Goal: Use online tool/utility: Use online tool/utility

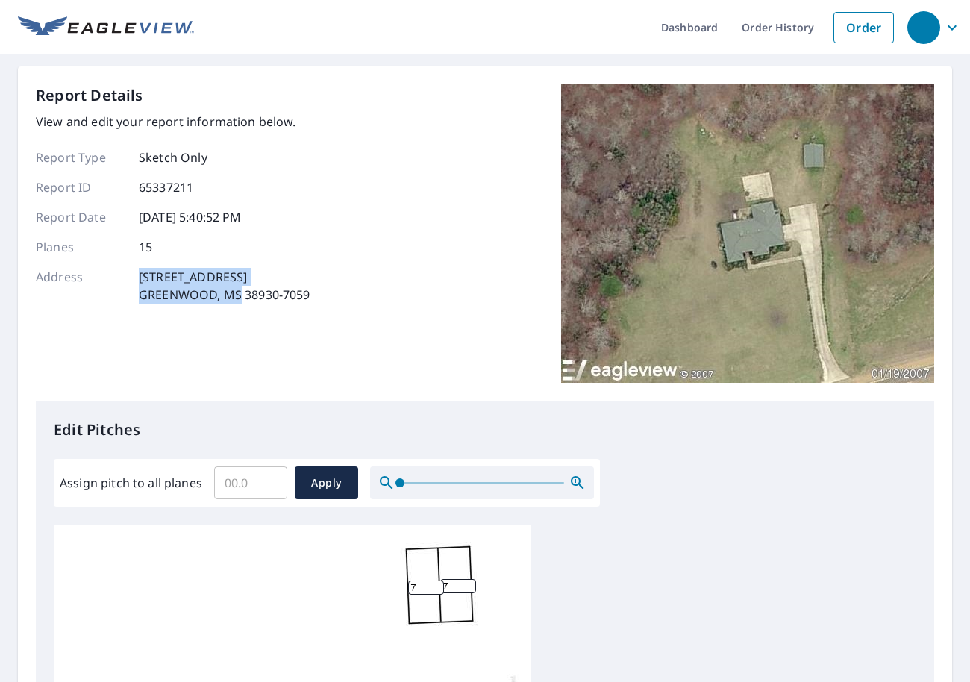
drag, startPoint x: 137, startPoint y: 276, endPoint x: 238, endPoint y: 296, distance: 102.8
click at [238, 296] on div "Address [STREET_ADDRESS]" at bounding box center [173, 286] width 275 height 36
copy p "[STREET_ADDRESS]"
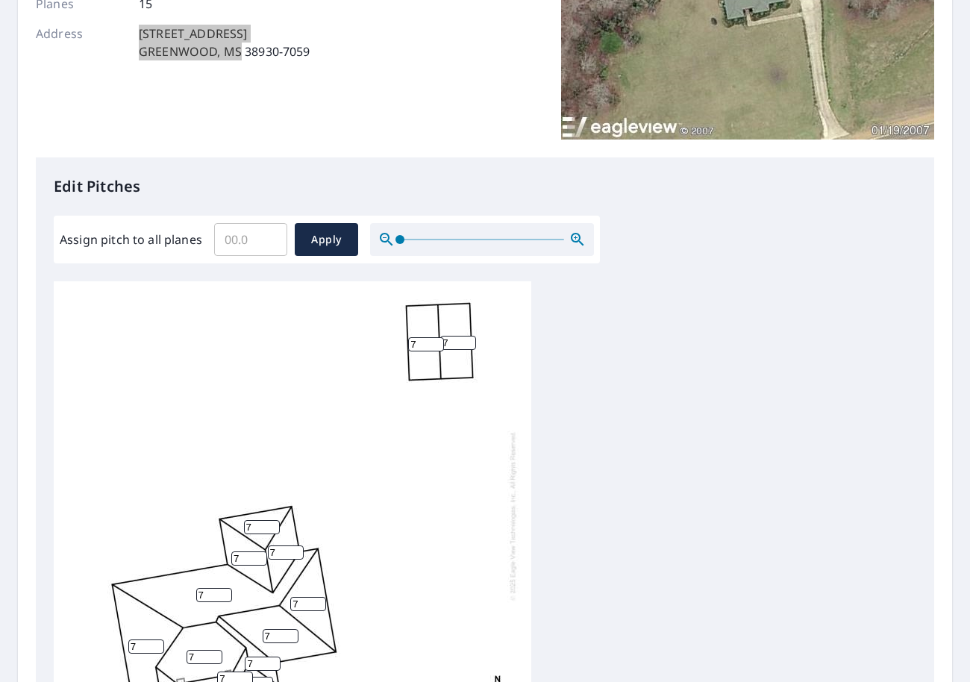
scroll to position [224, 0]
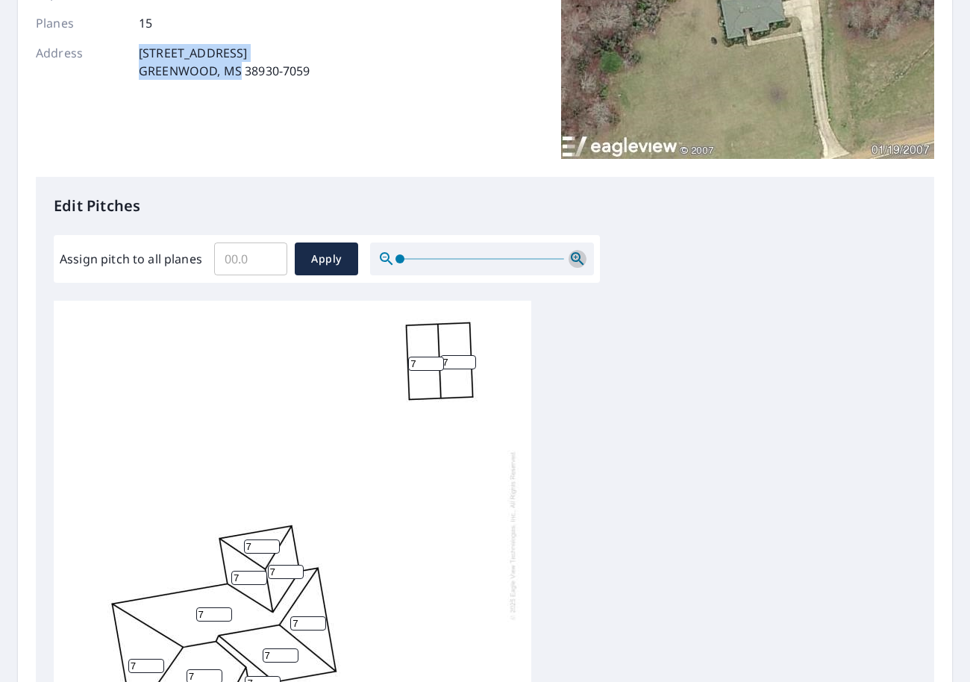
click at [571, 260] on icon "button" at bounding box center [577, 258] width 13 height 13
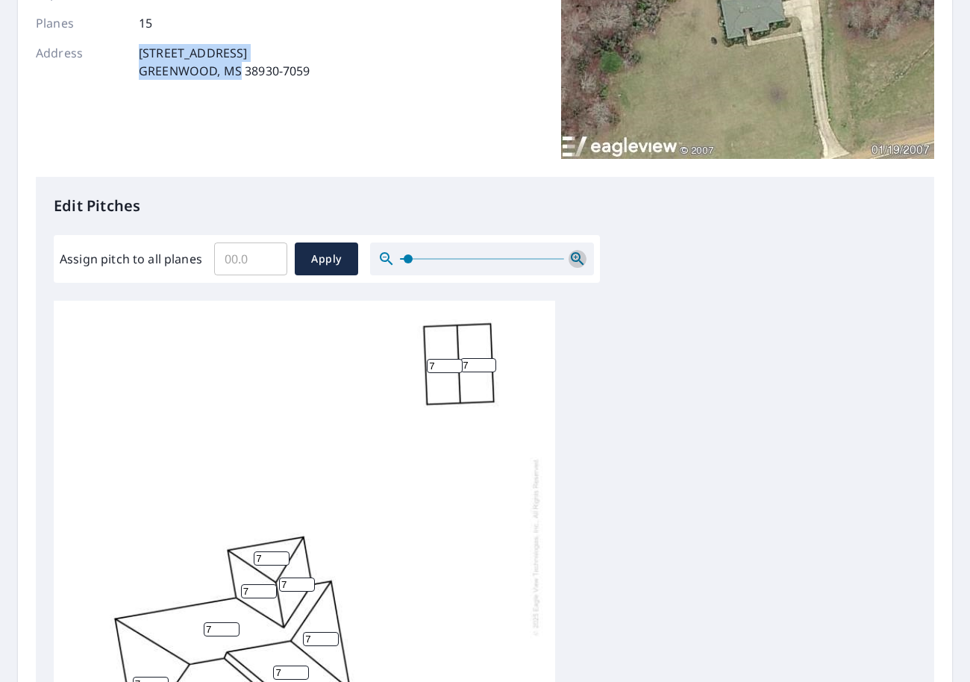
click at [571, 260] on icon "button" at bounding box center [577, 258] width 13 height 13
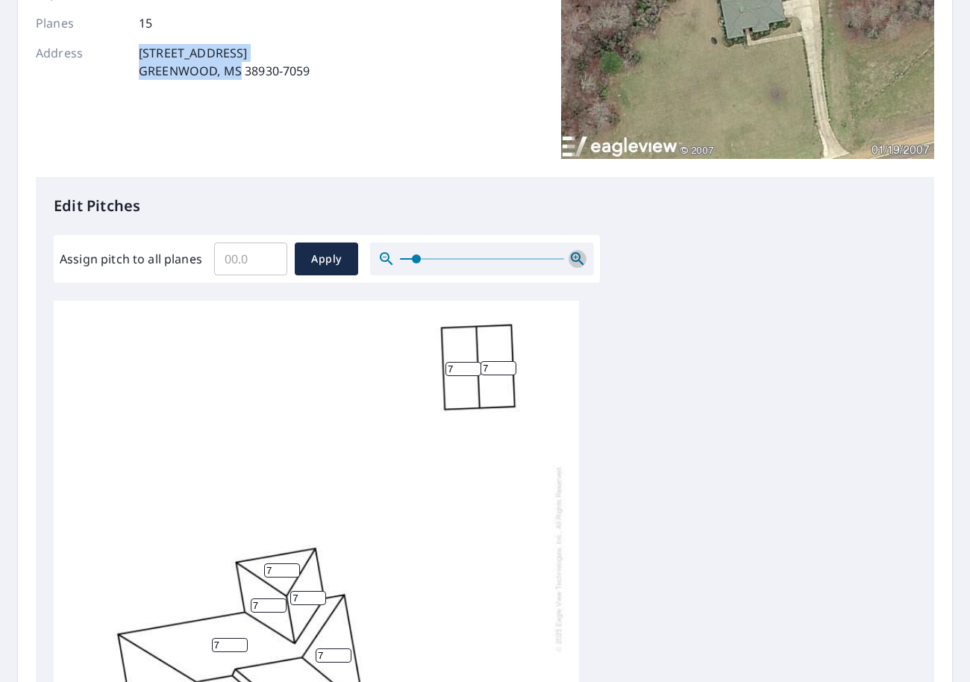
click at [571, 260] on icon "button" at bounding box center [577, 258] width 13 height 13
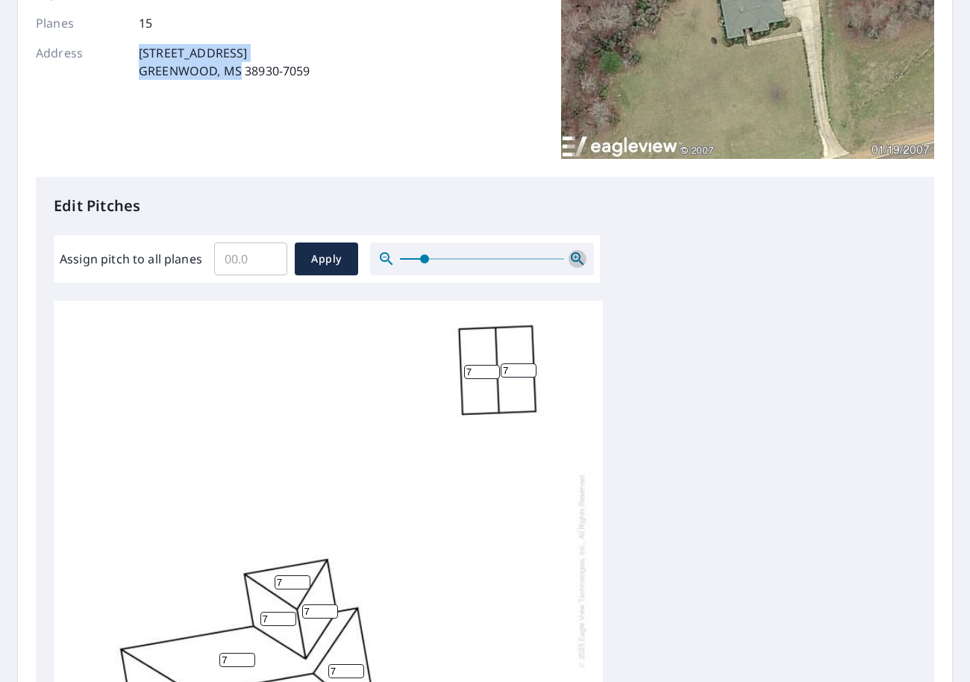
click at [571, 260] on icon "button" at bounding box center [577, 258] width 13 height 13
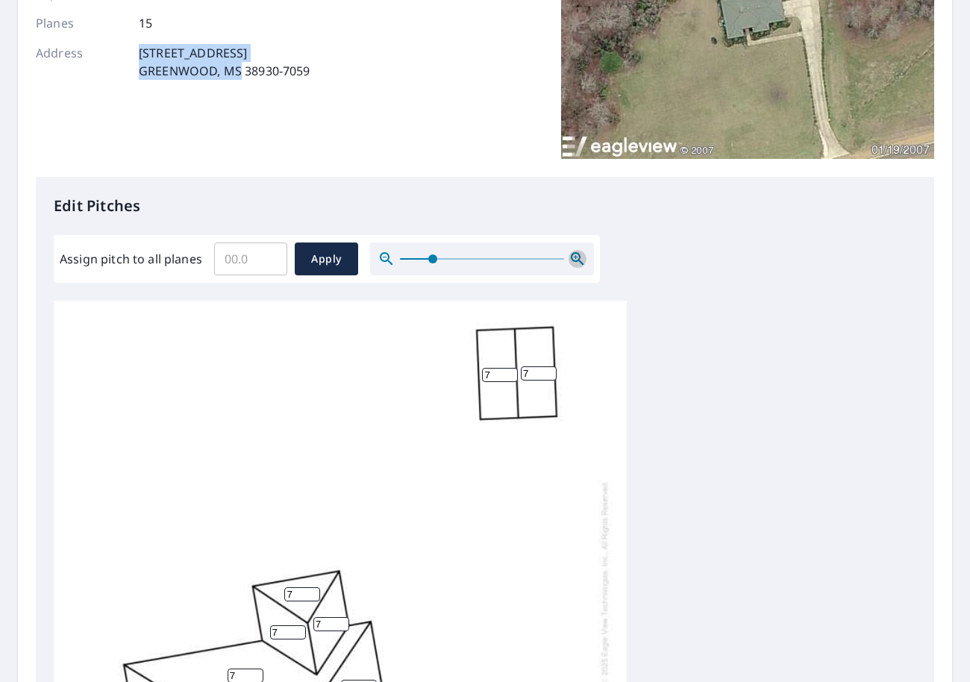
click at [571, 260] on icon "button" at bounding box center [577, 258] width 13 height 13
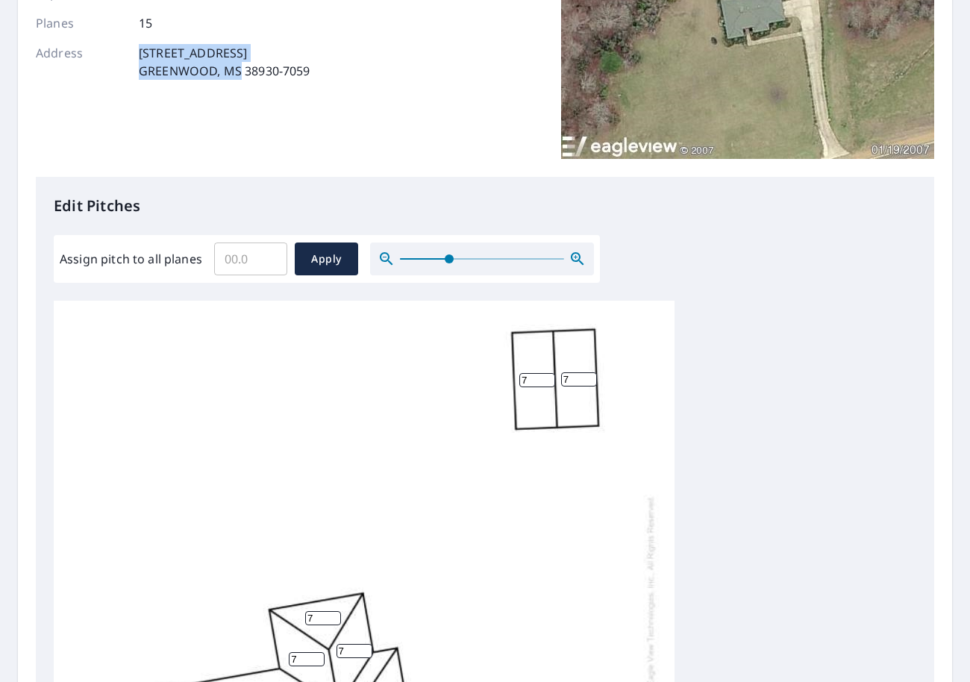
click at [571, 260] on icon "button" at bounding box center [577, 258] width 13 height 13
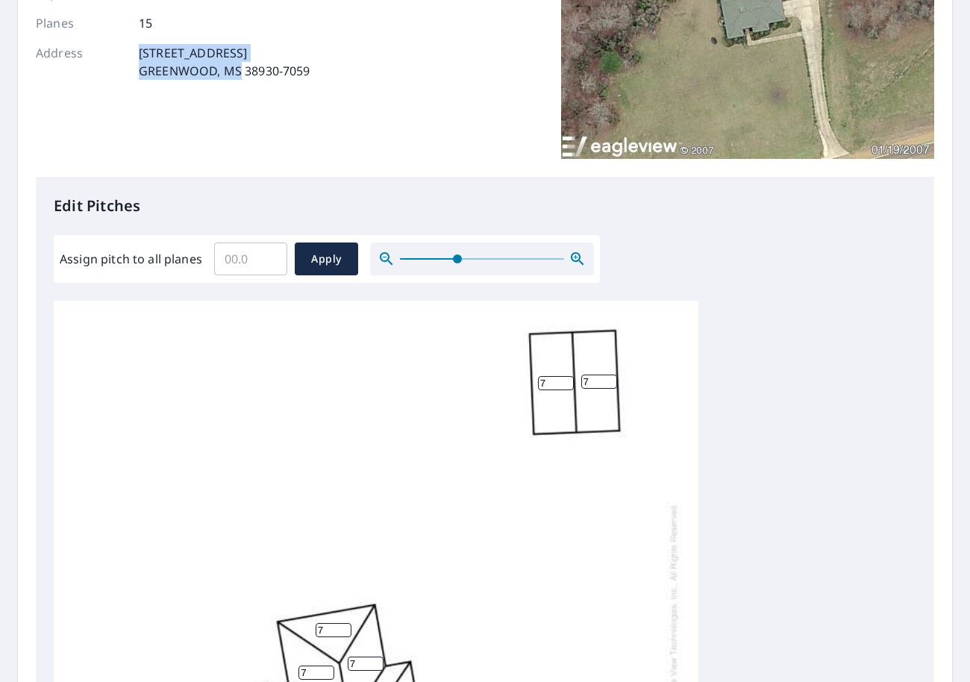
click at [572, 261] on icon "button" at bounding box center [577, 258] width 13 height 13
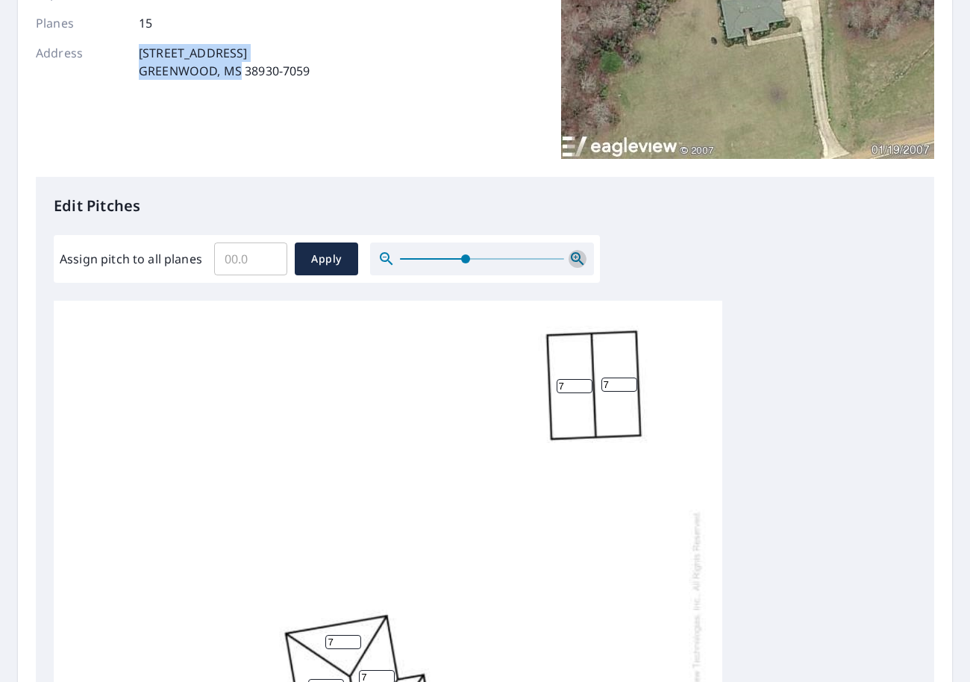
click at [575, 262] on icon "button" at bounding box center [578, 259] width 18 height 18
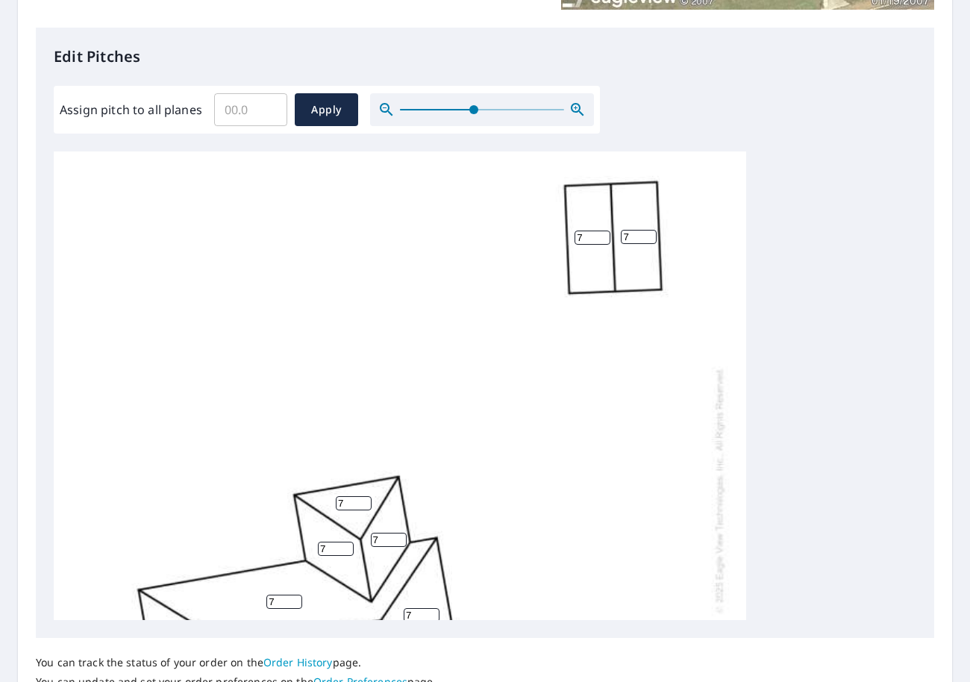
scroll to position [0, 0]
click at [573, 108] on icon "button" at bounding box center [578, 110] width 18 height 18
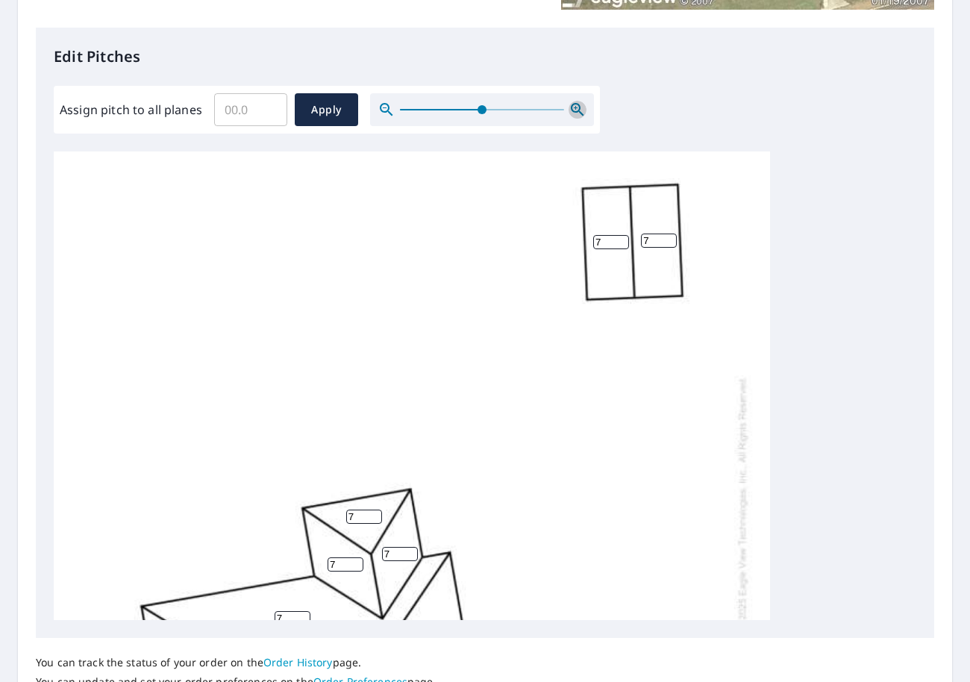
click at [573, 108] on icon "button" at bounding box center [578, 110] width 18 height 18
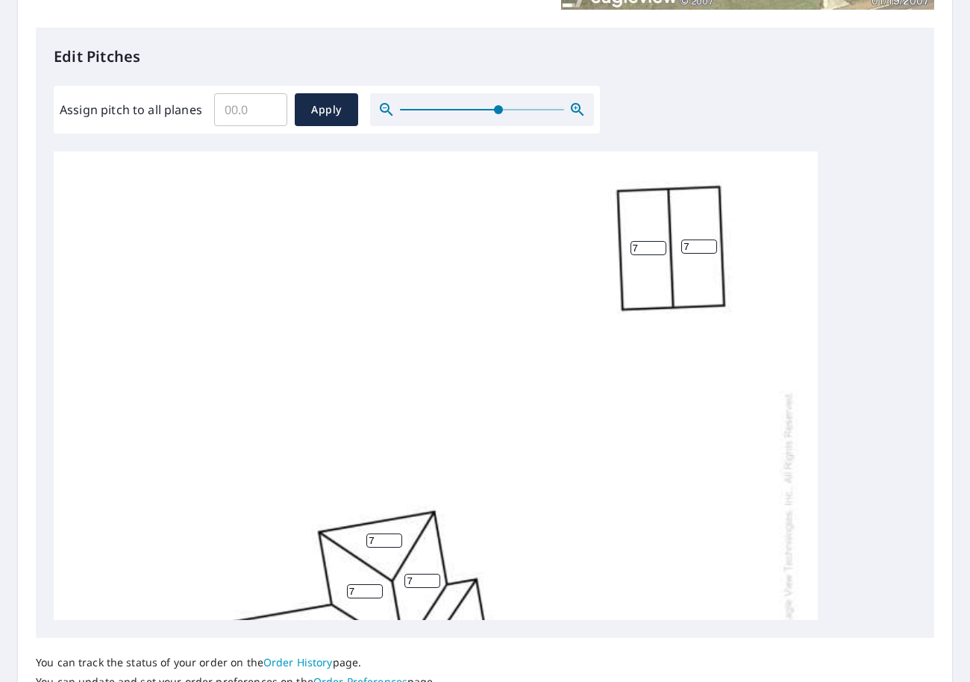
click at [573, 108] on icon "button" at bounding box center [578, 110] width 18 height 18
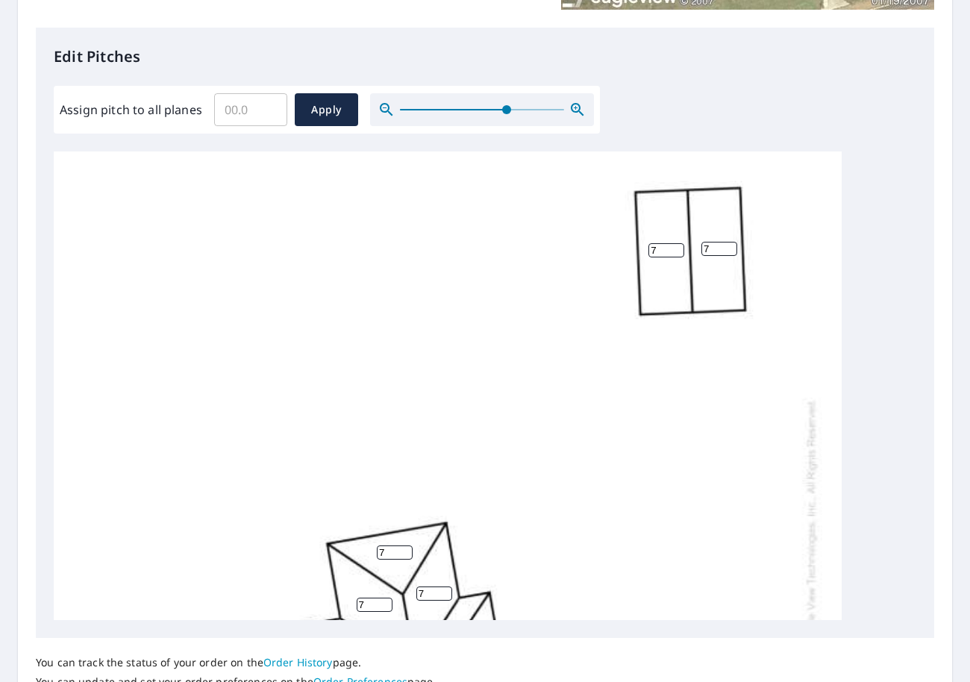
click at [573, 108] on icon "button" at bounding box center [578, 110] width 18 height 18
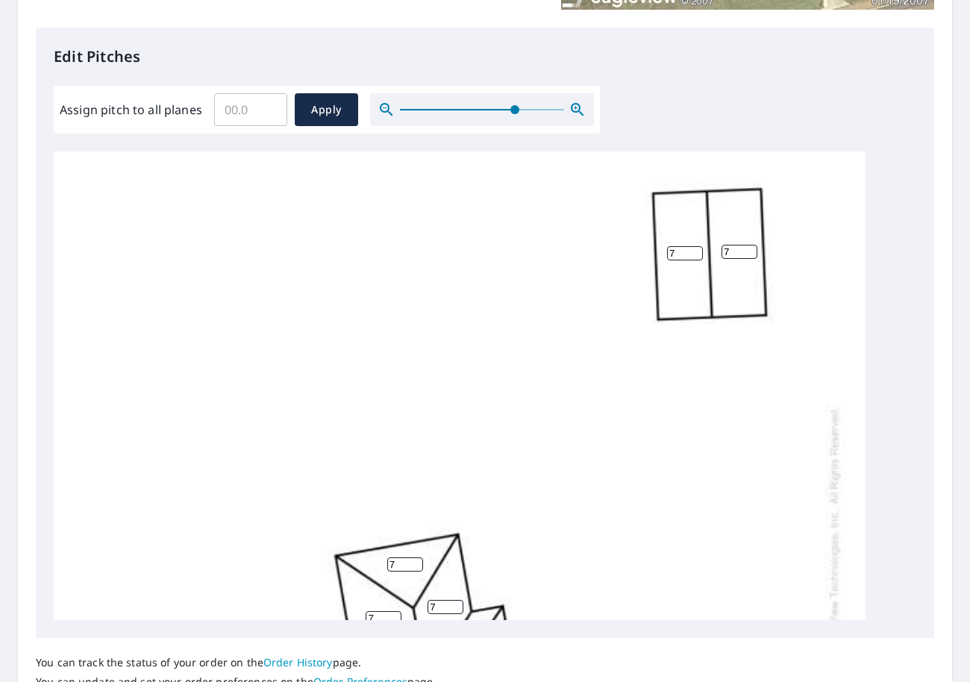
click at [573, 108] on icon "button" at bounding box center [578, 110] width 18 height 18
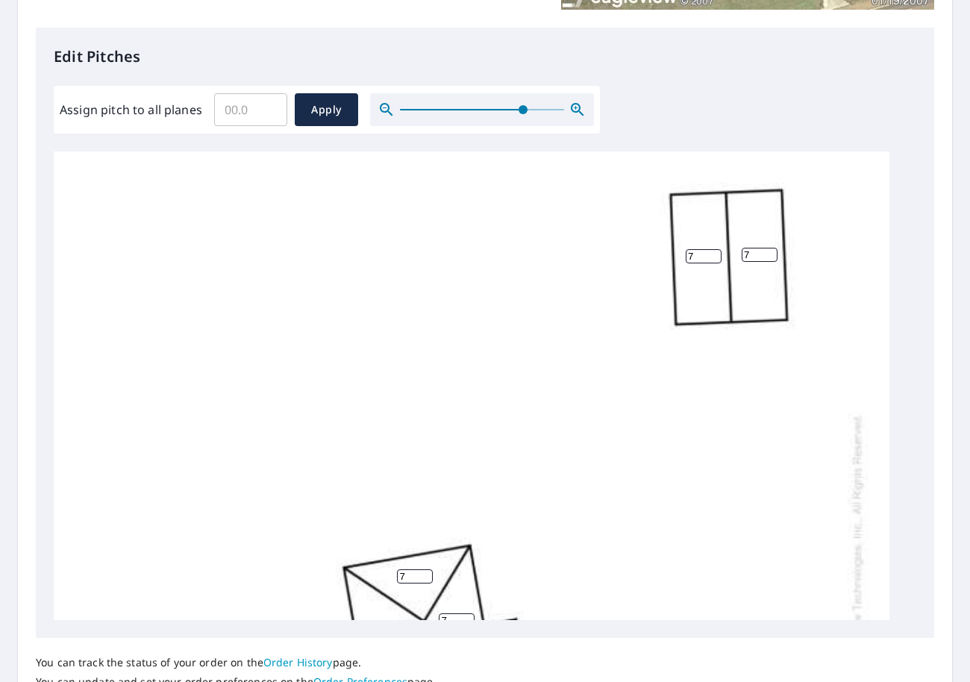
click at [573, 108] on icon "button" at bounding box center [578, 110] width 18 height 18
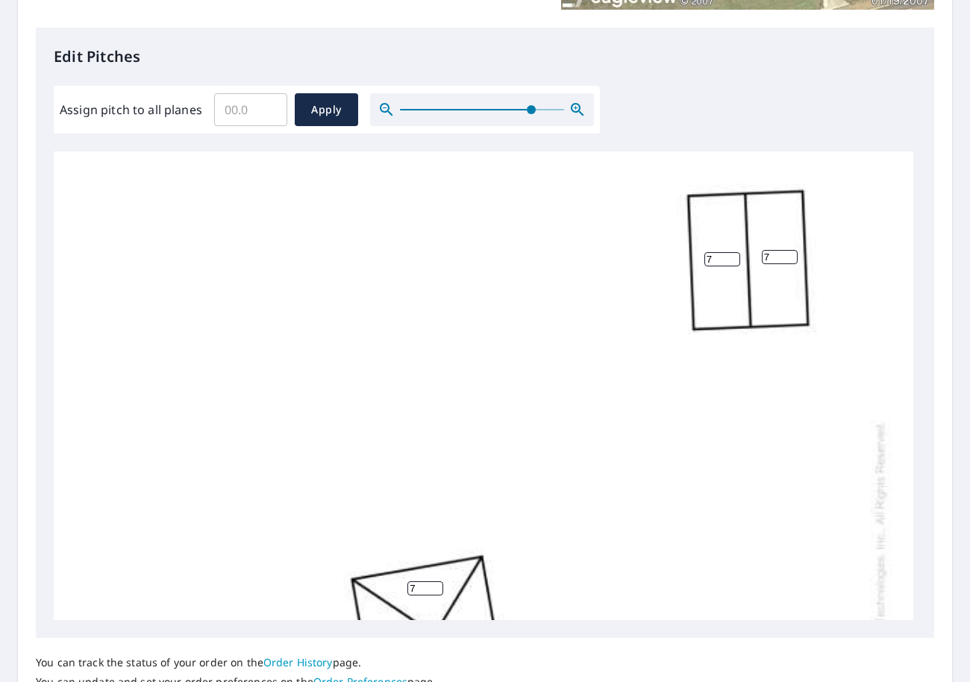
click at [573, 108] on icon "button" at bounding box center [578, 110] width 18 height 18
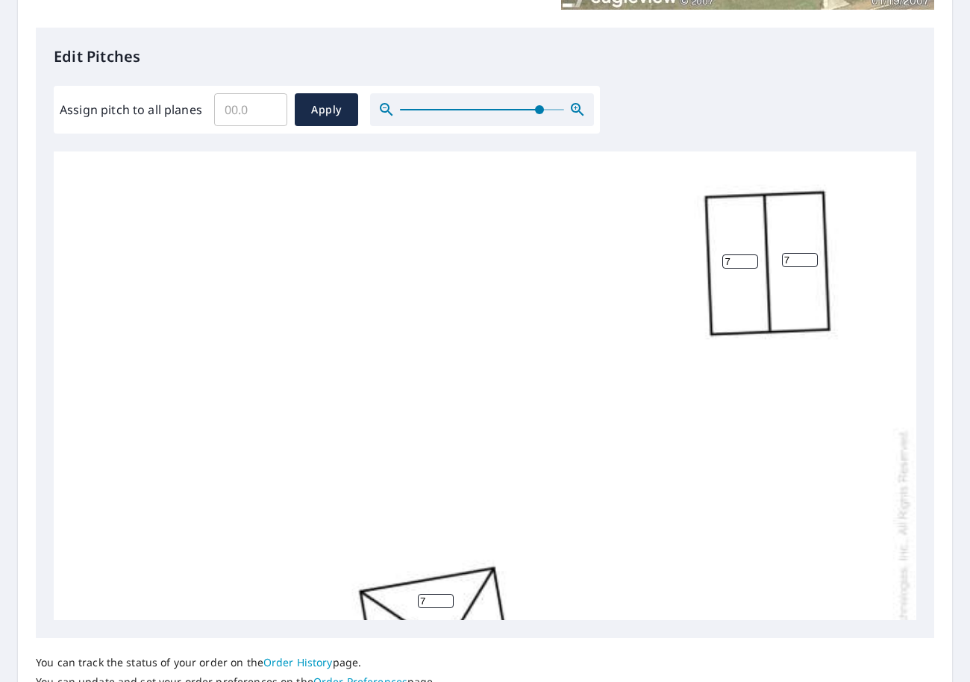
click at [573, 108] on icon "button" at bounding box center [578, 110] width 18 height 18
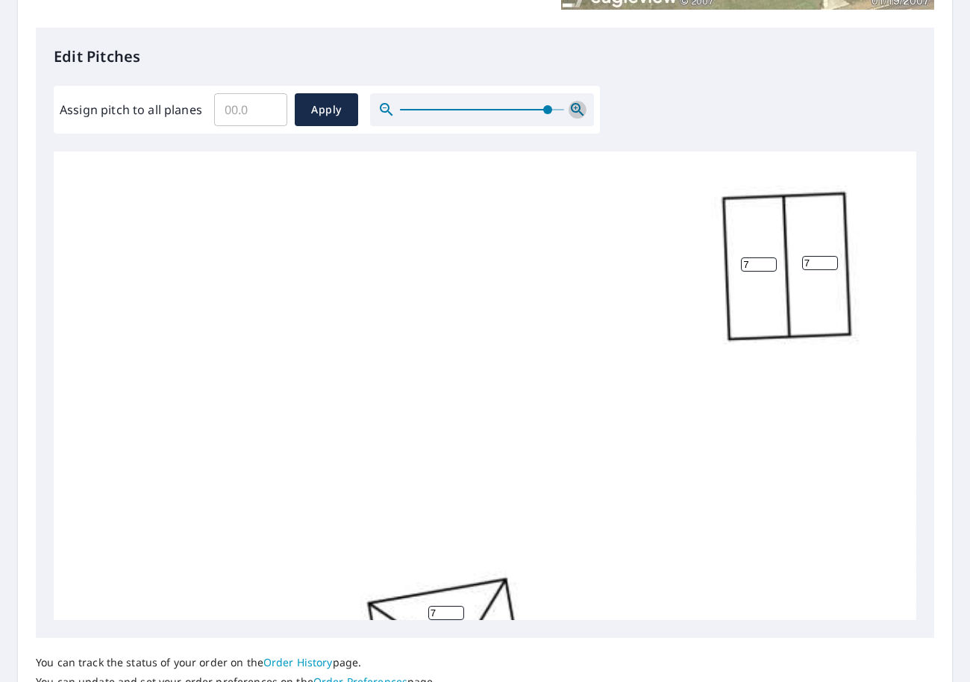
click at [573, 108] on icon "button" at bounding box center [578, 110] width 18 height 18
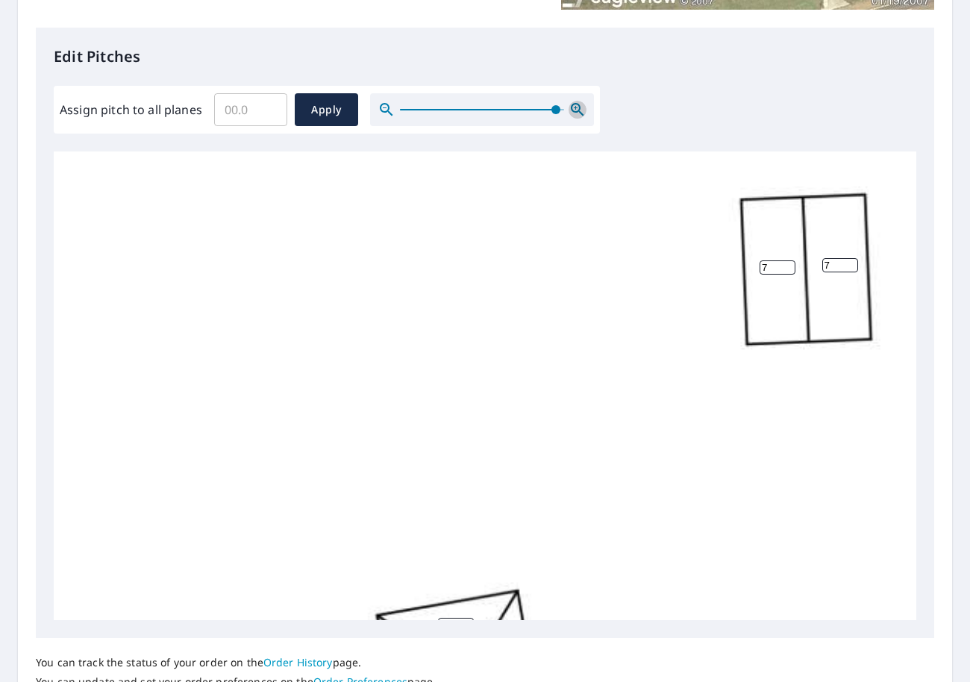
click at [573, 108] on icon "button" at bounding box center [578, 110] width 18 height 18
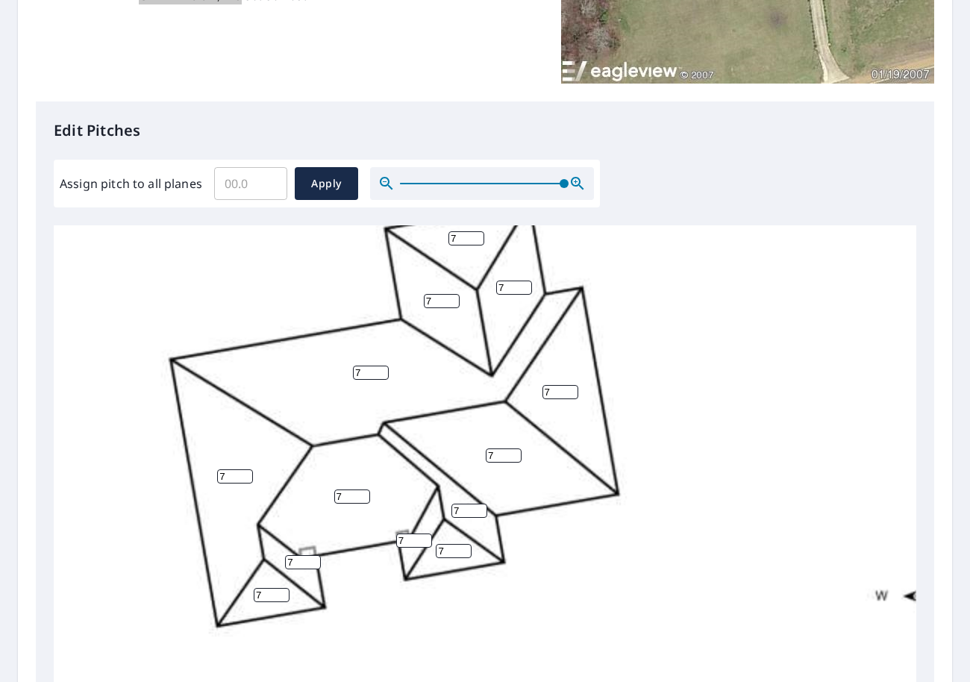
scroll to position [299, 0]
click at [239, 179] on input "Assign pitch to all planes" at bounding box center [250, 184] width 73 height 42
drag, startPoint x: 252, startPoint y: 183, endPoint x: 195, endPoint y: 169, distance: 58.3
click at [195, 169] on div "Assign pitch to all planes ​ Apply" at bounding box center [327, 184] width 534 height 33
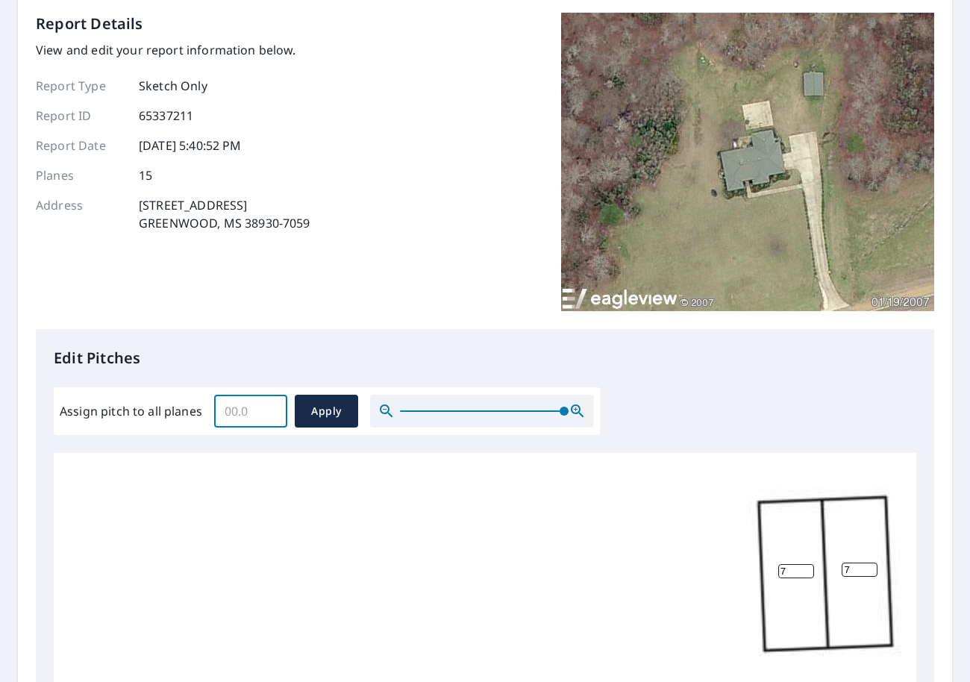
scroll to position [224, 0]
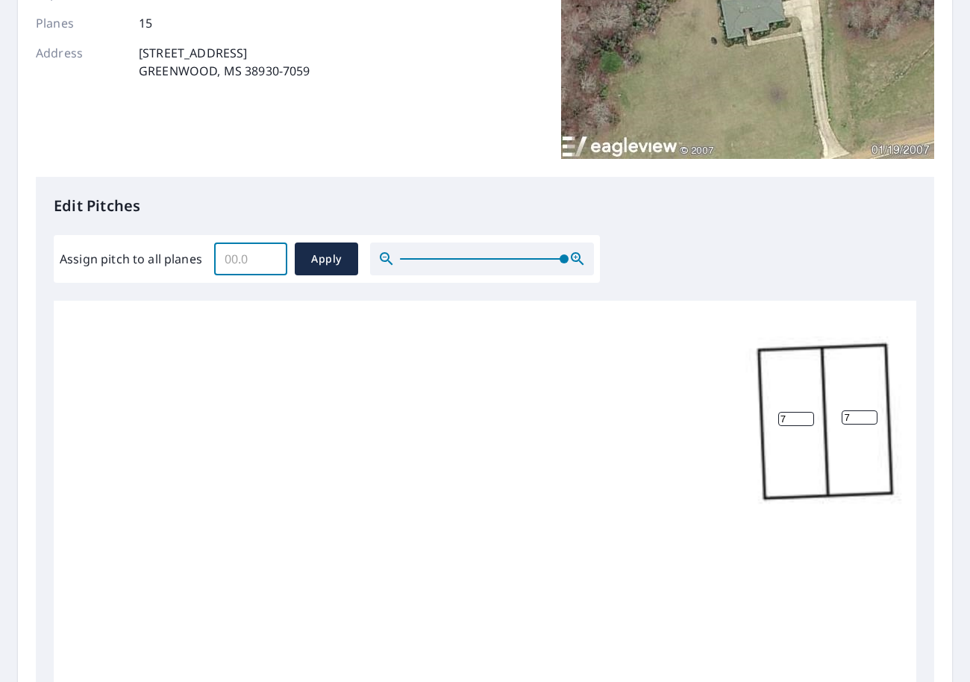
click at [247, 261] on input "Assign pitch to all planes" at bounding box center [250, 259] width 73 height 42
drag, startPoint x: 248, startPoint y: 258, endPoint x: 201, endPoint y: 252, distance: 47.4
click at [201, 252] on div "Assign pitch to all planes ​ Apply" at bounding box center [327, 259] width 534 height 33
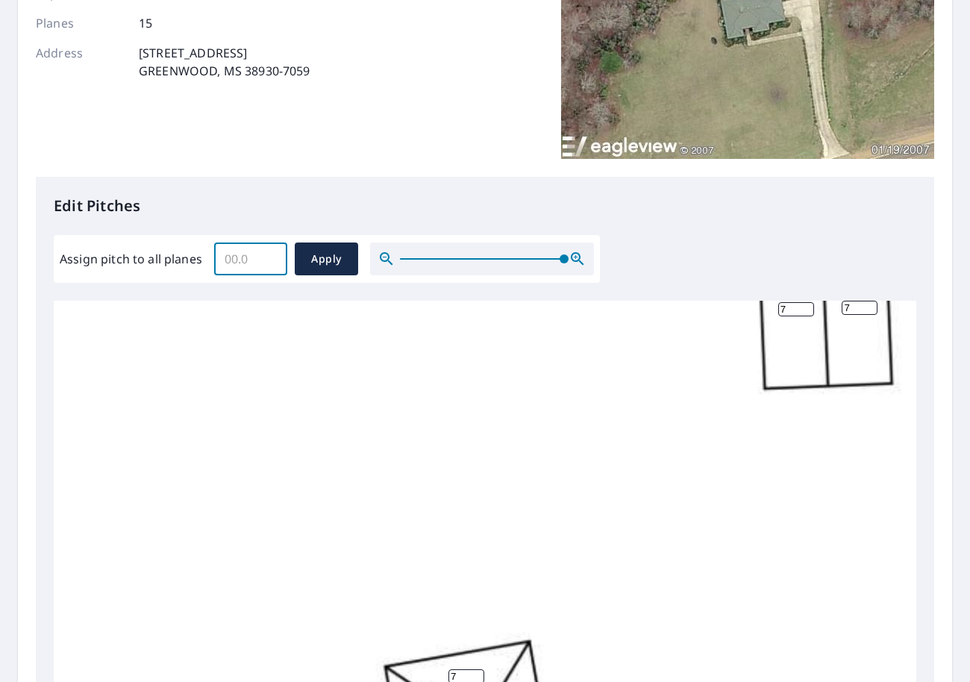
scroll to position [299, 0]
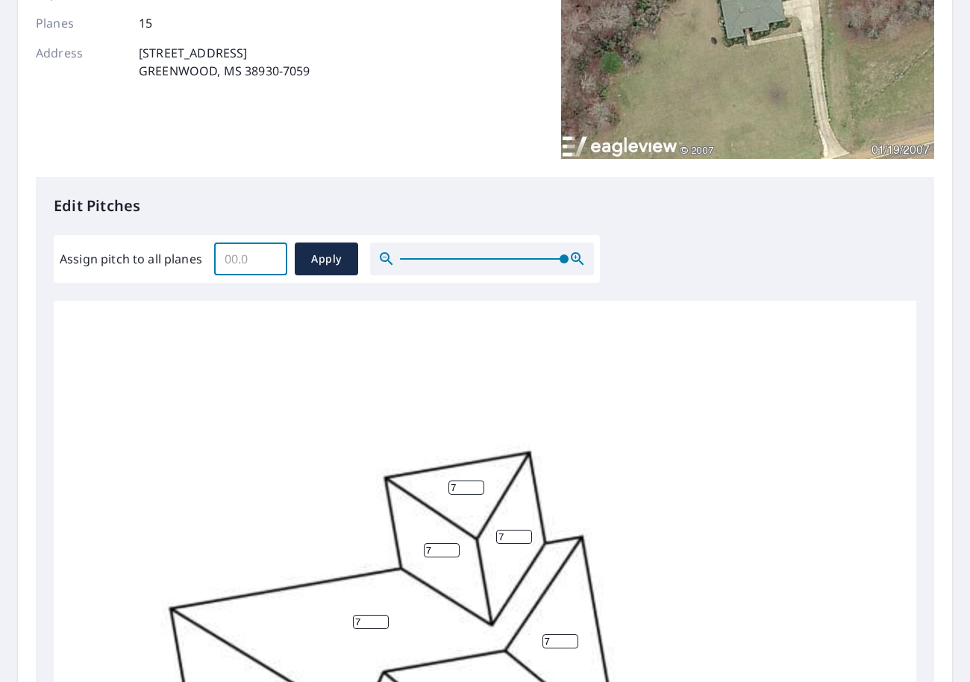
click at [459, 488] on input "7" at bounding box center [467, 488] width 36 height 14
drag, startPoint x: 463, startPoint y: 490, endPoint x: 446, endPoint y: 481, distance: 18.4
click at [446, 481] on div "7 7 7 7 7 7 7 7 7 7 7 7 7 7 7" at bounding box center [531, 471] width 955 height 938
drag, startPoint x: 353, startPoint y: 313, endPoint x: 306, endPoint y: 275, distance: 60.5
click at [346, 308] on div "7 7 7 7 7 7 7 7 7 7 7 7 7 7 7" at bounding box center [531, 471] width 955 height 938
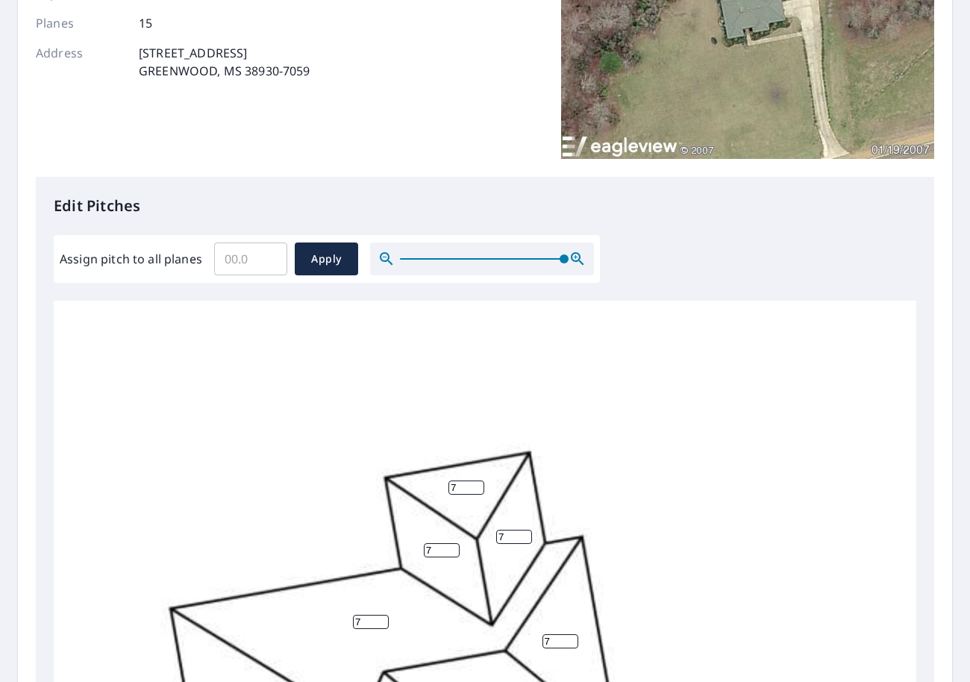
drag, startPoint x: 468, startPoint y: 481, endPoint x: 443, endPoint y: 481, distance: 24.6
click at [443, 481] on div "7 7 7 7 7 7 7 7 7 7 7 7 7 7 7" at bounding box center [531, 471] width 955 height 938
click at [245, 263] on input "Assign pitch to all planes" at bounding box center [250, 259] width 73 height 42
click at [270, 255] on input "0.1" at bounding box center [250, 259] width 73 height 42
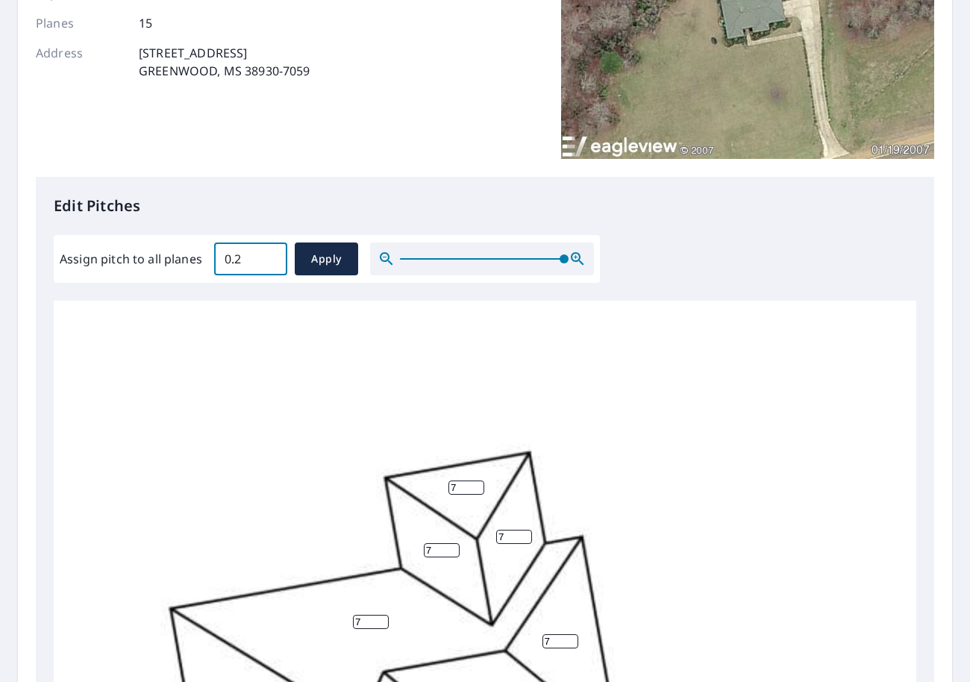
click at [270, 255] on input "0.2" at bounding box center [250, 259] width 73 height 42
click at [270, 255] on input "0.3" at bounding box center [250, 259] width 73 height 42
click at [270, 255] on input "0.4" at bounding box center [250, 259] width 73 height 42
click at [270, 255] on input "0.5" at bounding box center [250, 259] width 73 height 42
click at [270, 255] on input "0.6" at bounding box center [250, 259] width 73 height 42
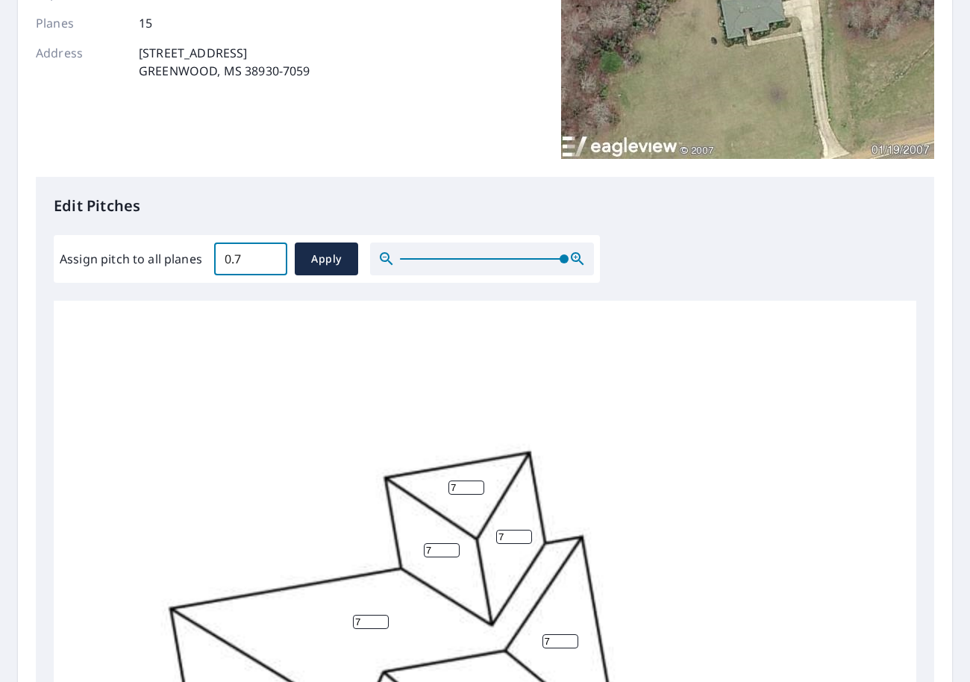
click at [270, 255] on input "0.7" at bounding box center [250, 259] width 73 height 42
click at [270, 255] on input "0.8" at bounding box center [250, 259] width 73 height 42
click at [270, 255] on input "0.9" at bounding box center [250, 259] width 73 height 42
click at [270, 255] on input "1.5" at bounding box center [250, 259] width 73 height 42
click at [270, 255] on input "3.5" at bounding box center [250, 259] width 73 height 42
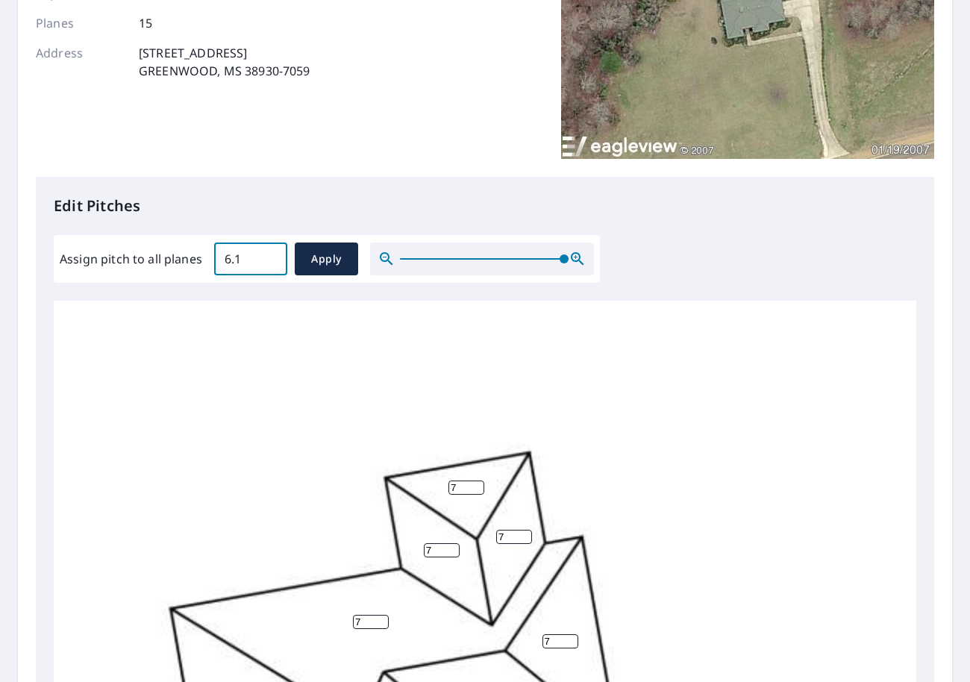
click at [270, 255] on input "6.1" at bounding box center [250, 259] width 73 height 42
click at [270, 255] on input "7.4" at bounding box center [250, 259] width 73 height 42
click at [270, 255] on input "7.5" at bounding box center [250, 259] width 73 height 42
click at [270, 255] on input "7.6" at bounding box center [250, 259] width 73 height 42
click at [270, 255] on input "7.7" at bounding box center [250, 259] width 73 height 42
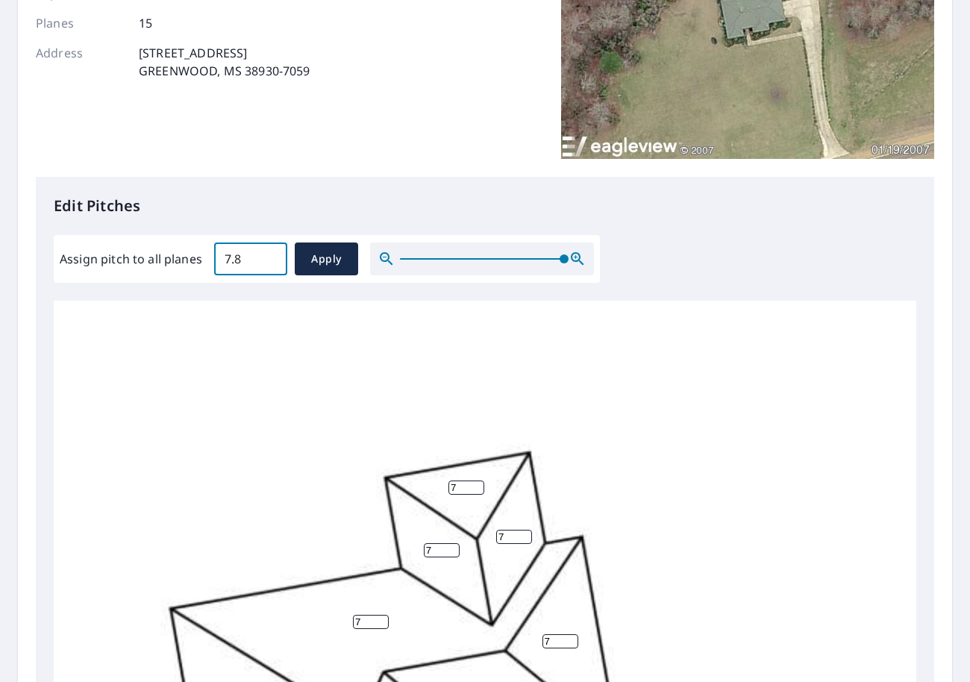
click at [270, 255] on input "7.8" at bounding box center [250, 259] width 73 height 42
click at [270, 255] on input "7.9" at bounding box center [250, 259] width 73 height 42
type input "8"
click at [270, 255] on input "8" at bounding box center [250, 259] width 73 height 42
click at [325, 262] on span "Apply" at bounding box center [327, 259] width 40 height 19
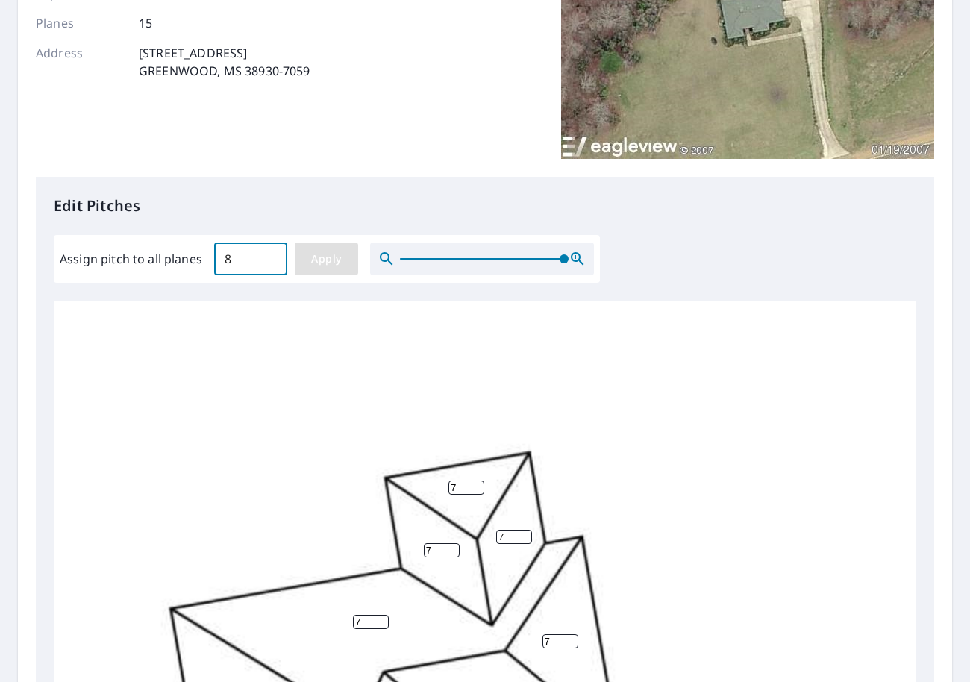
type input "8"
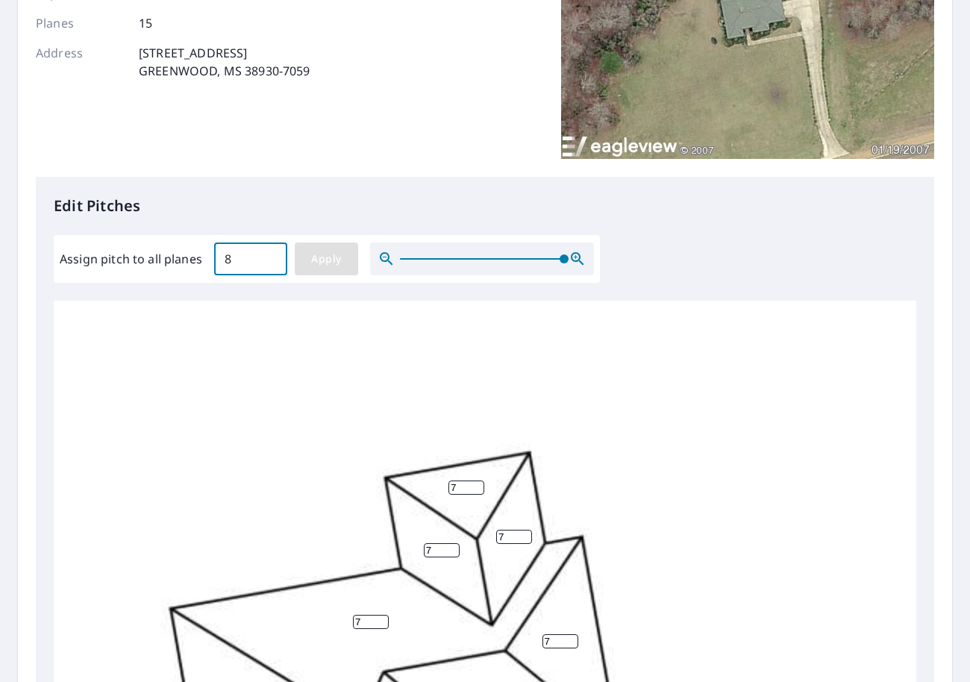
type input "8"
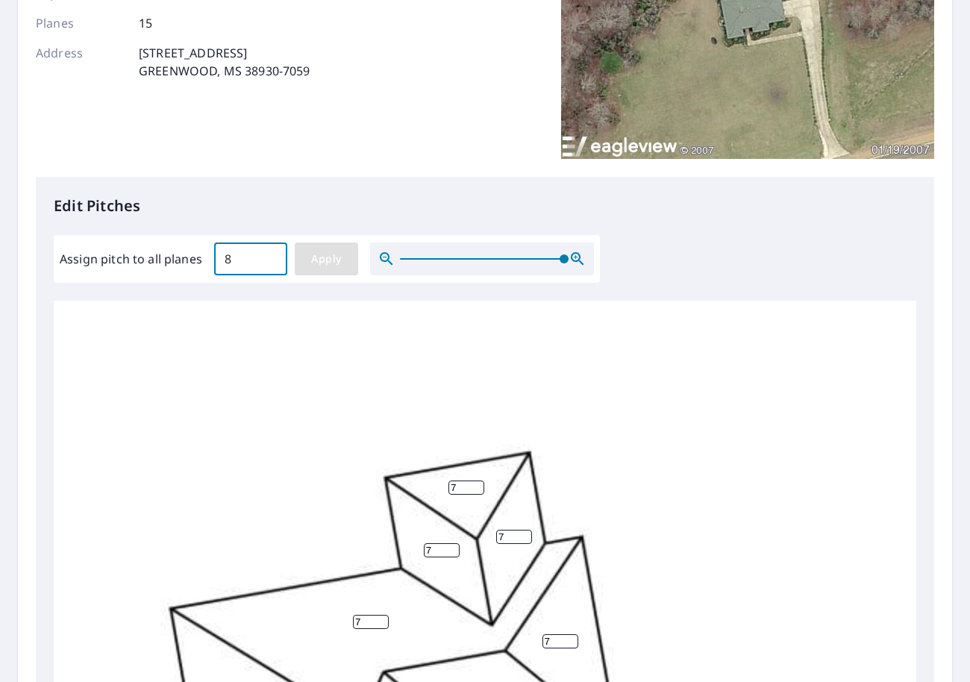
type input "8"
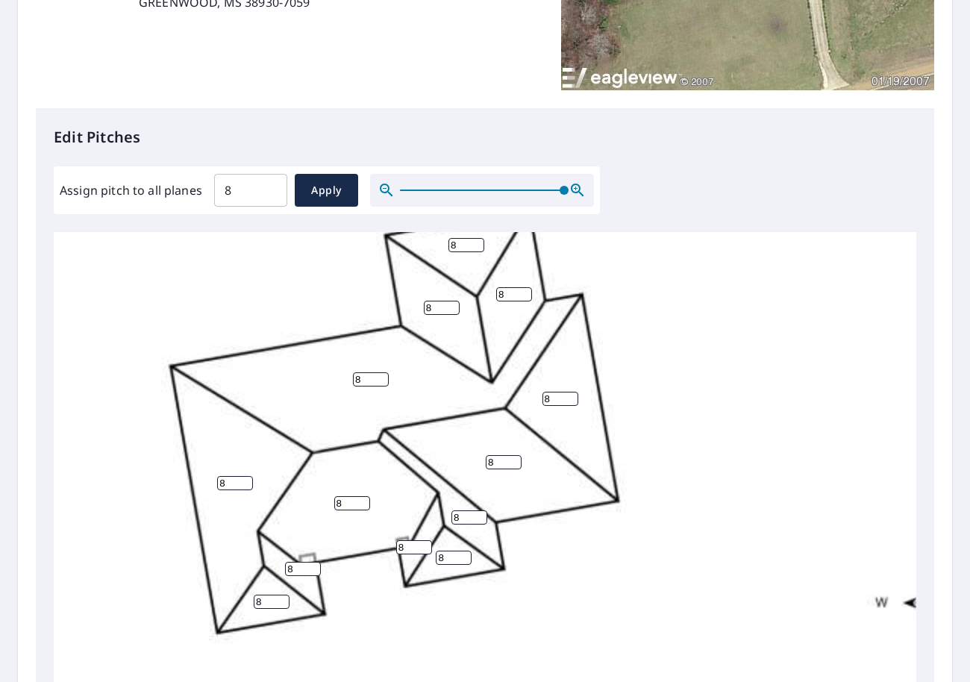
scroll to position [448, 0]
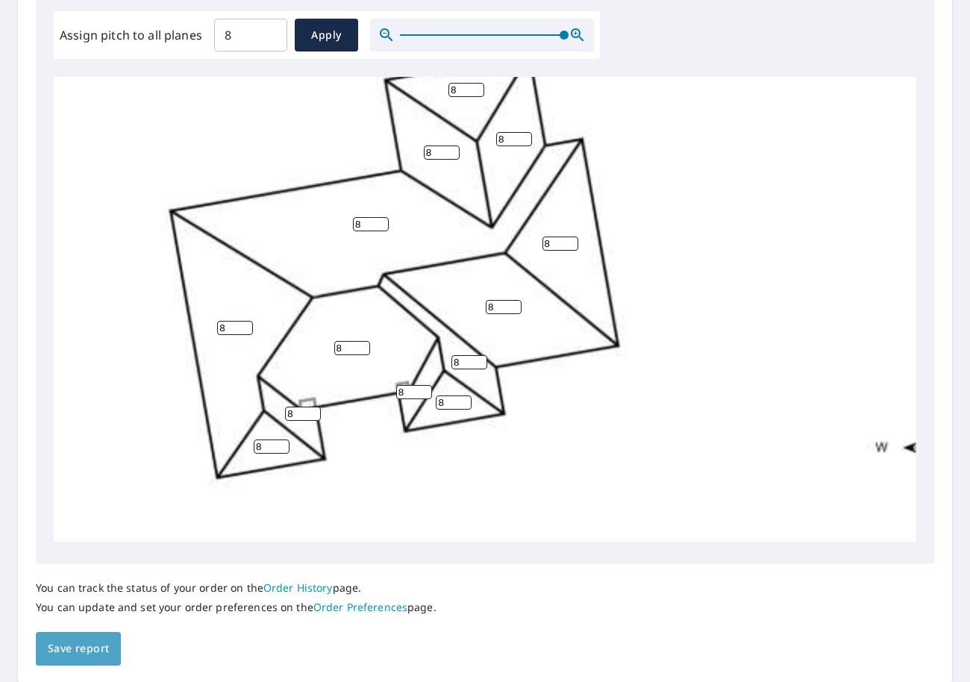
click at [80, 630] on span "Save report" at bounding box center [78, 649] width 61 height 19
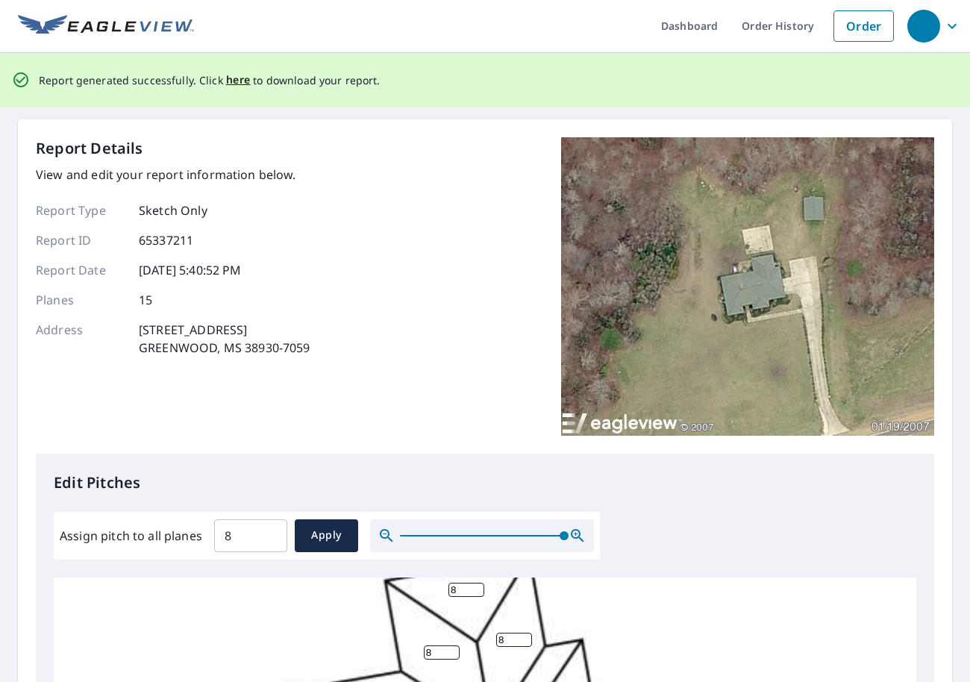
scroll to position [0, 0]
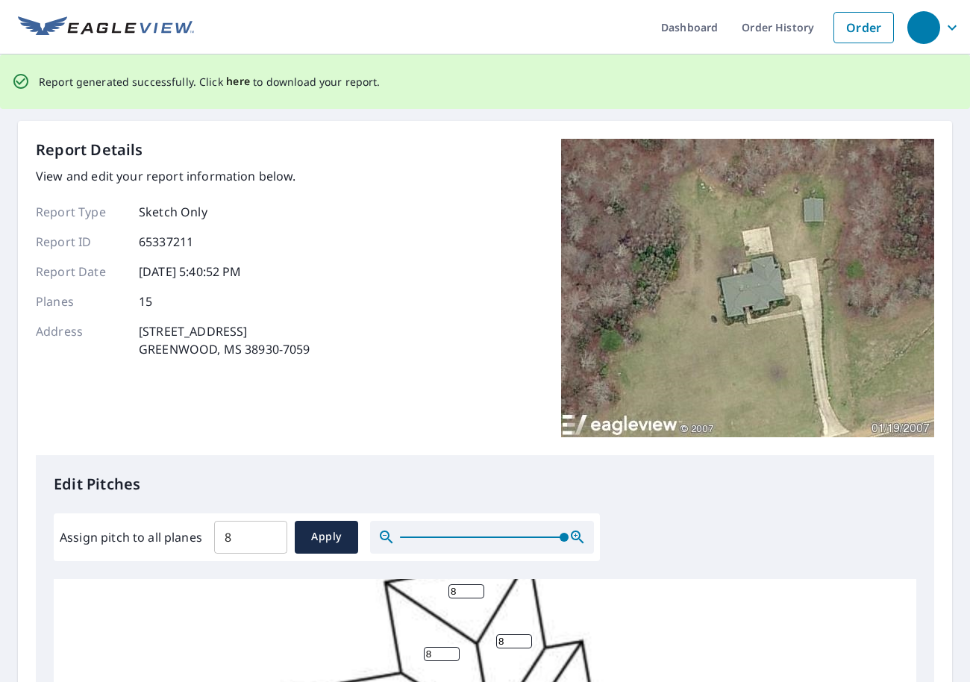
click at [234, 85] on span "here" at bounding box center [238, 81] width 25 height 19
